Goal: Information Seeking & Learning: Understand process/instructions

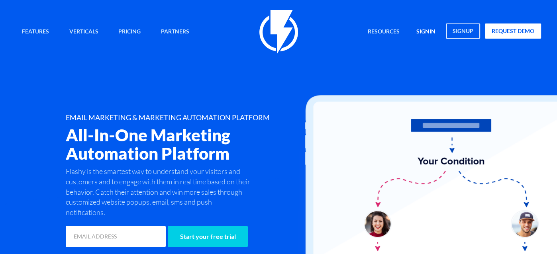
click at [426, 31] on link "signin" at bounding box center [425, 31] width 31 height 17
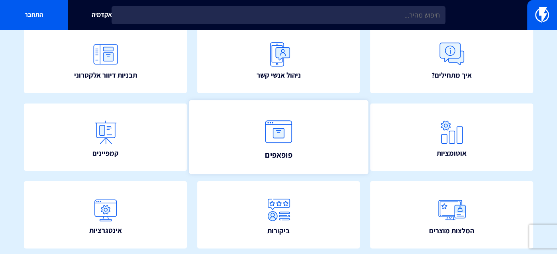
scroll to position [80, 0]
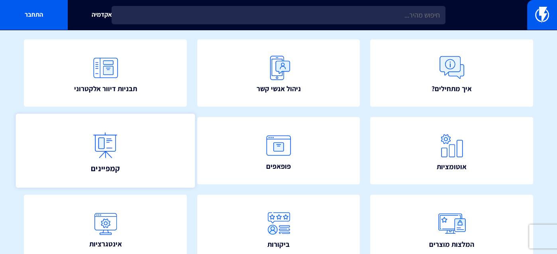
click at [125, 133] on link "קמפיינים" at bounding box center [105, 150] width 179 height 74
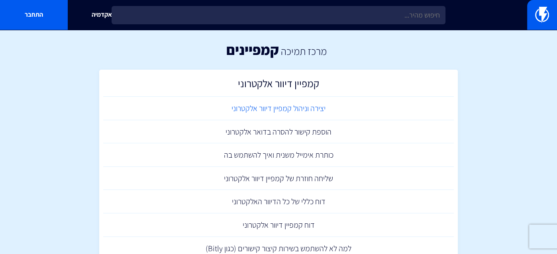
click at [291, 111] on link "יצירה וניהול קמפיין דיוור אלקטרוני" at bounding box center [278, 108] width 350 height 23
